Goal: Information Seeking & Learning: Check status

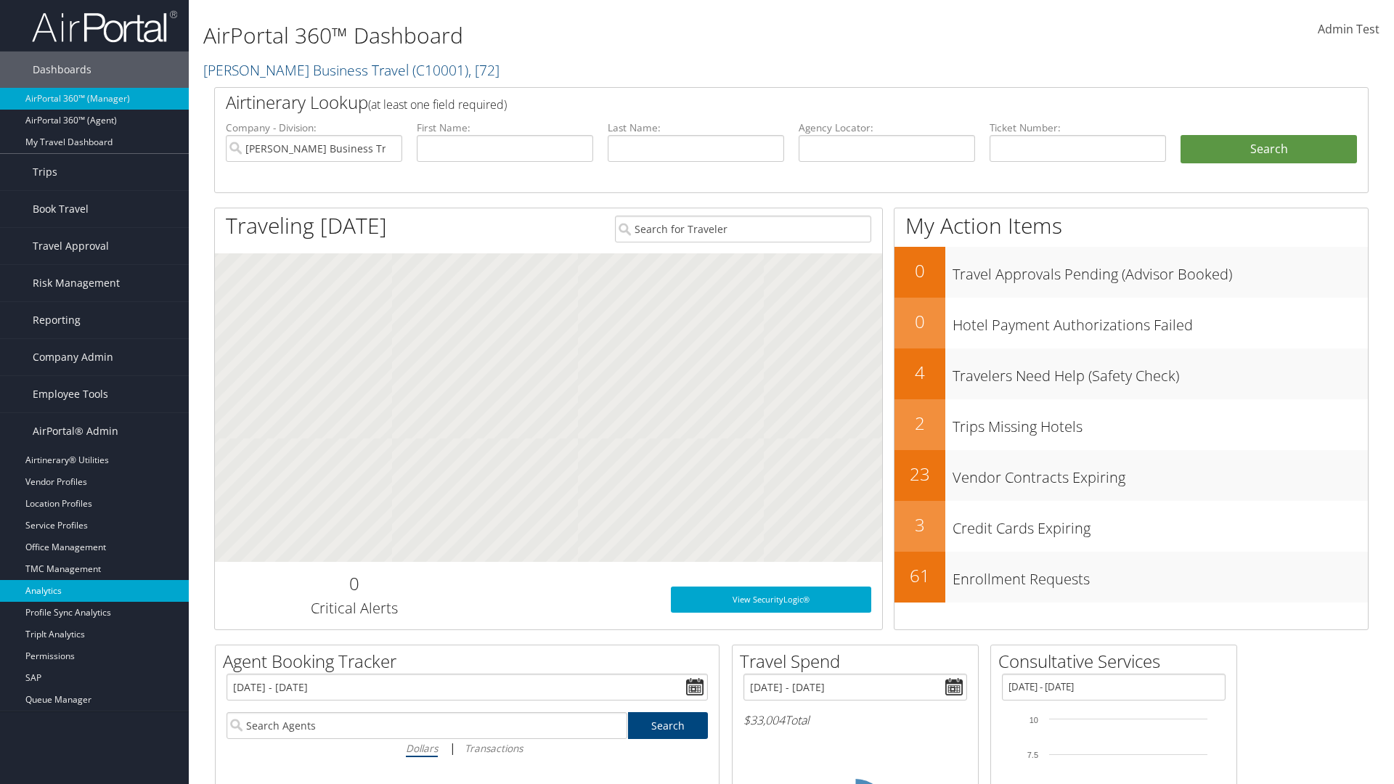
click at [94, 591] on link "Analytics" at bounding box center [94, 591] width 189 height 22
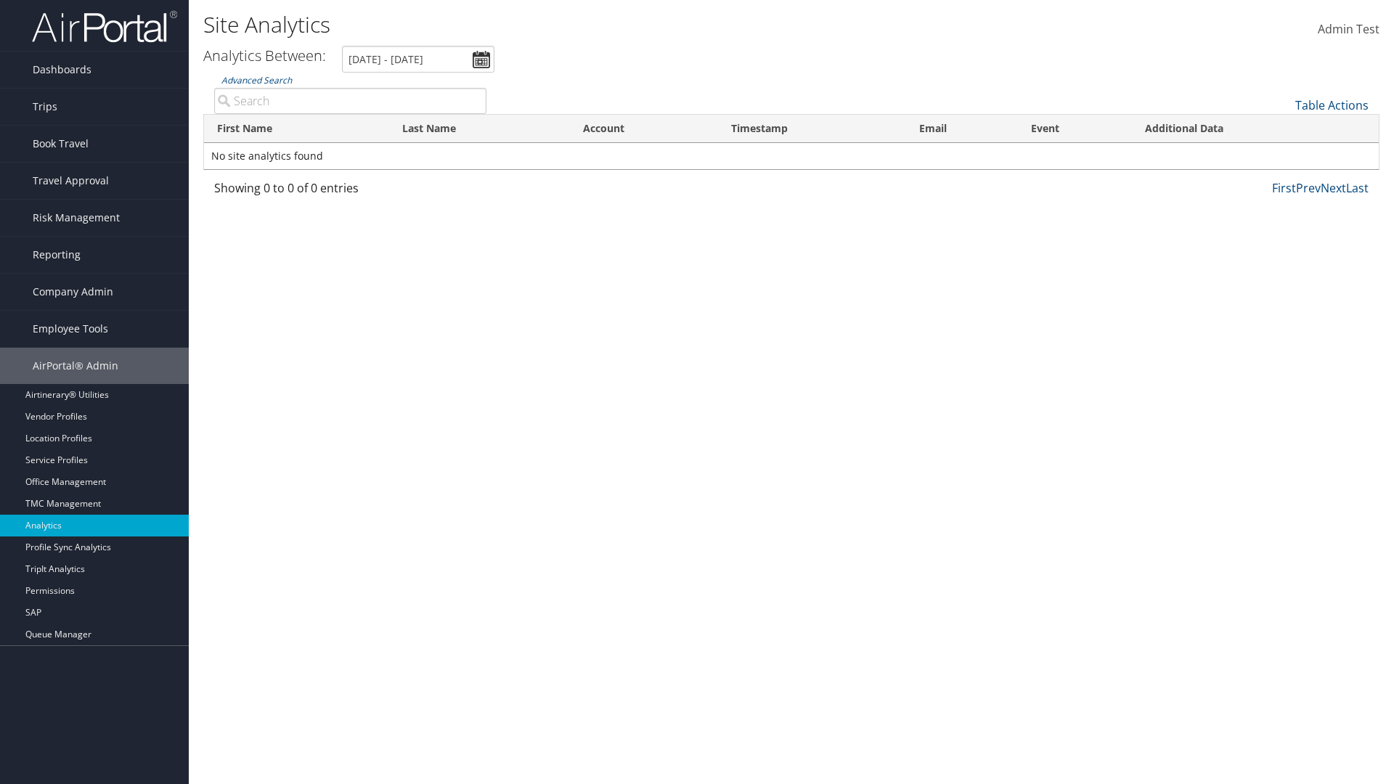
click at [350, 100] on input "Advanced Search" at bounding box center [350, 101] width 272 height 26
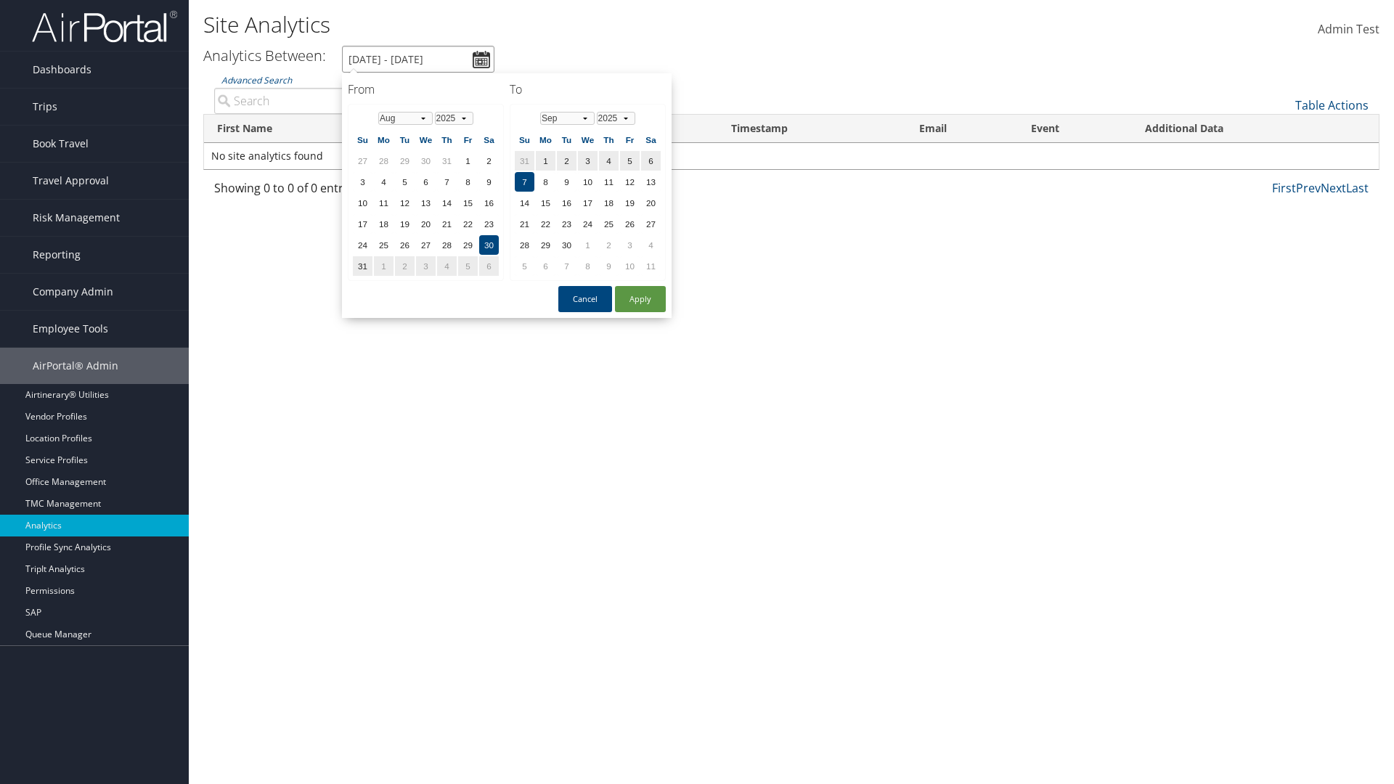
click at [418, 59] on input "8/30/2025 - 9/7/2025" at bounding box center [418, 59] width 152 height 27
click at [426, 160] on td "1" at bounding box center [426, 161] width 20 height 20
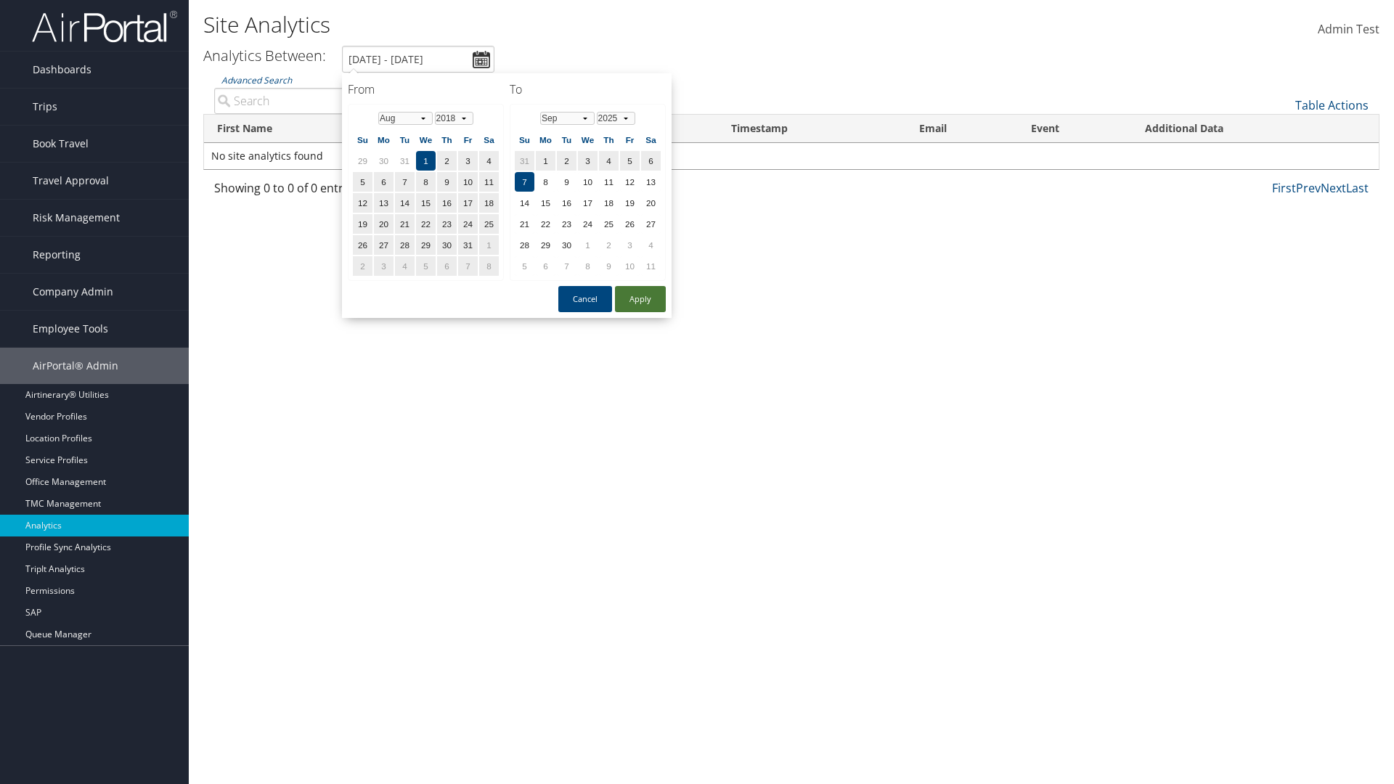
click at [640, 299] on button "Apply" at bounding box center [640, 299] width 51 height 26
type input "8/1/2018 - 9/7/2025"
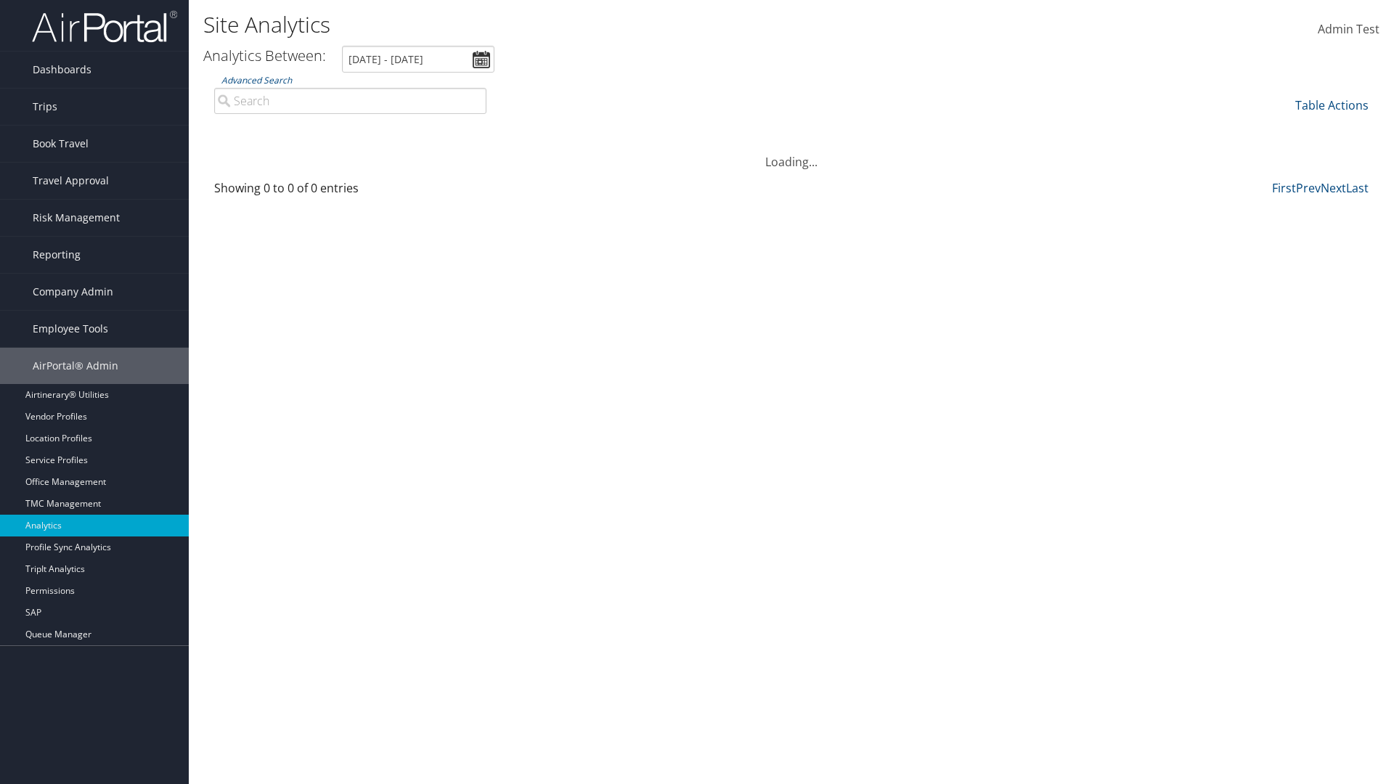
click at [350, 100] on input "Advanced Search" at bounding box center [350, 101] width 272 height 26
type input "Wanda"
